Goal: Register for event/course

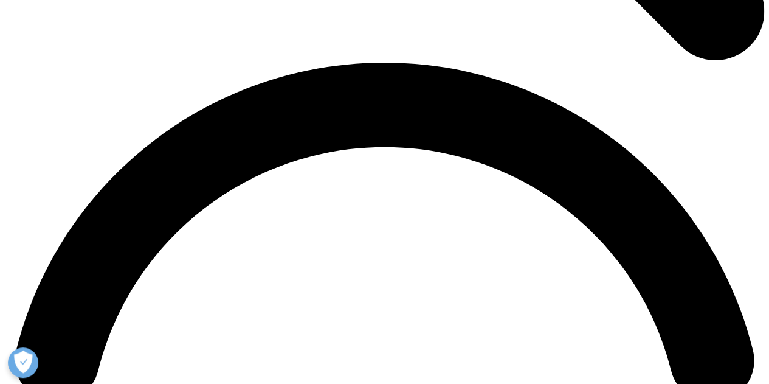
scroll to position [1459, 0]
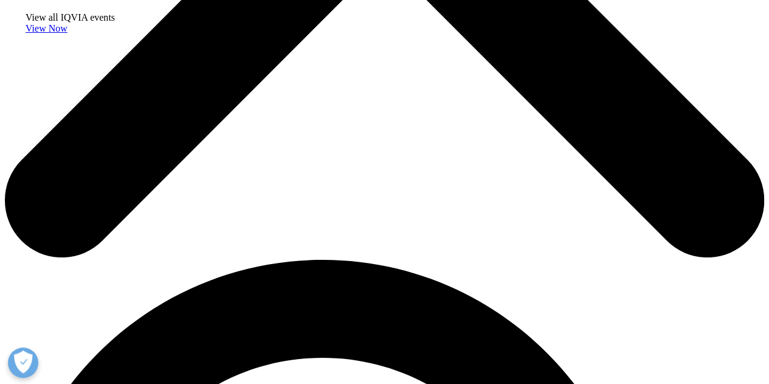
scroll to position [547, 0]
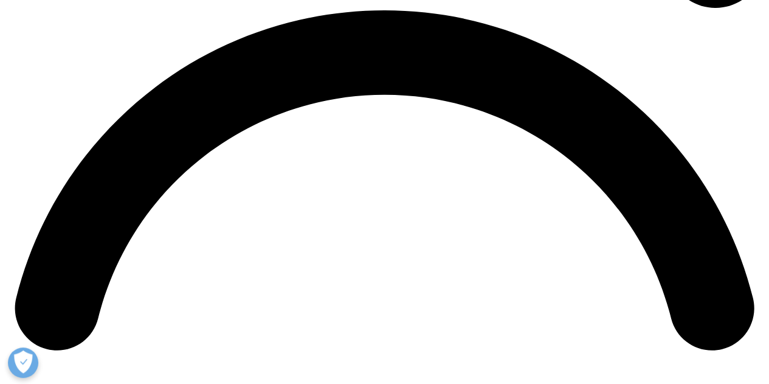
scroll to position [1459, 0]
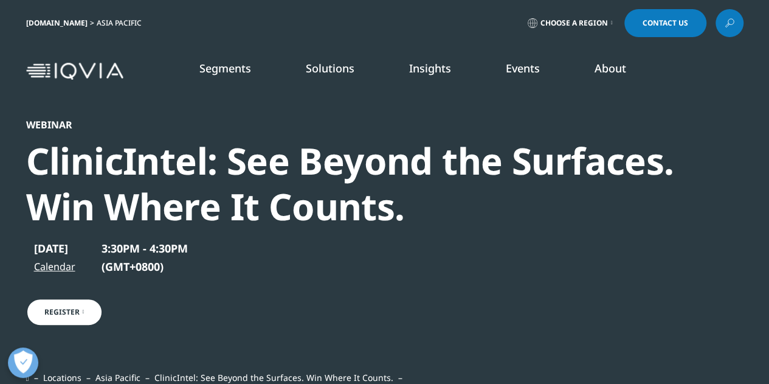
scroll to position [531, 717]
